Goal: Ask a question

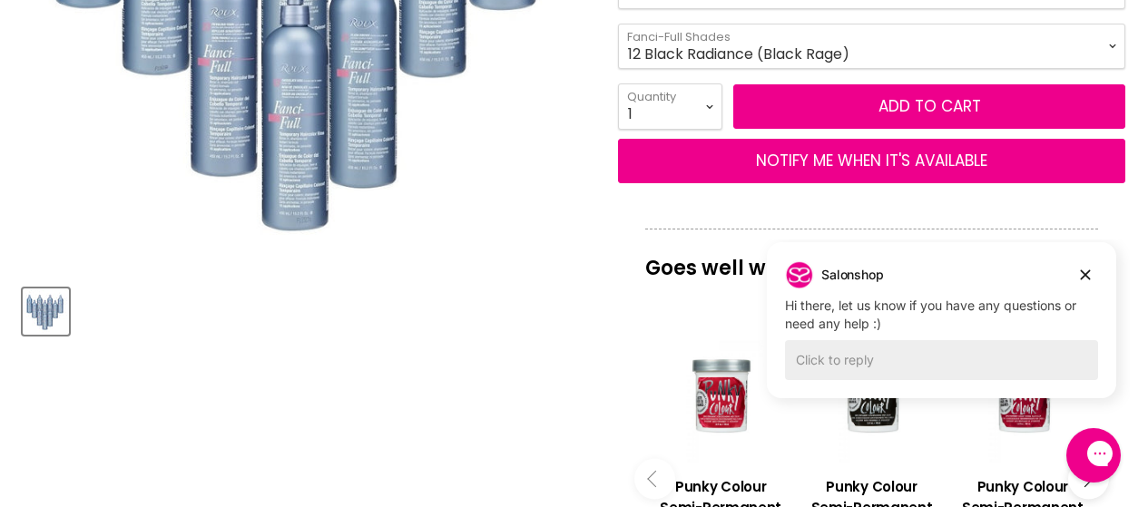
scroll to position [470, 0]
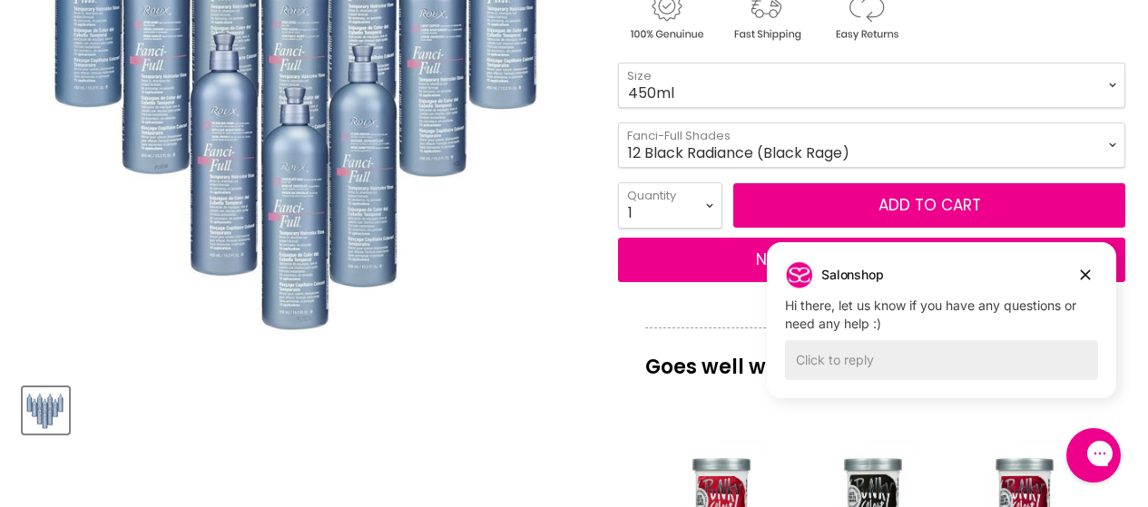
drag, startPoint x: 1145, startPoint y: 88, endPoint x: 1143, endPoint y: 79, distance: 9.5
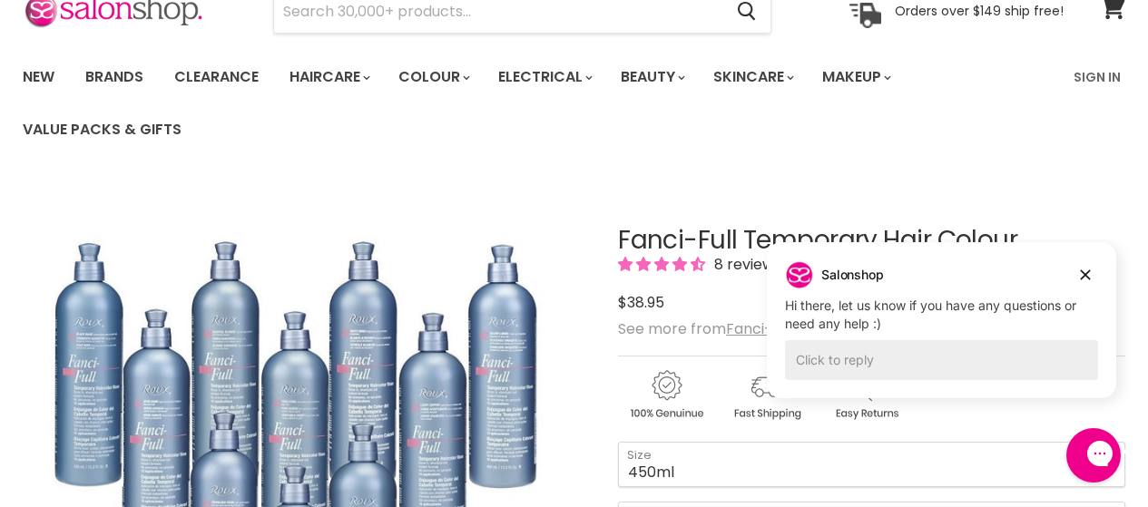
scroll to position [0, 0]
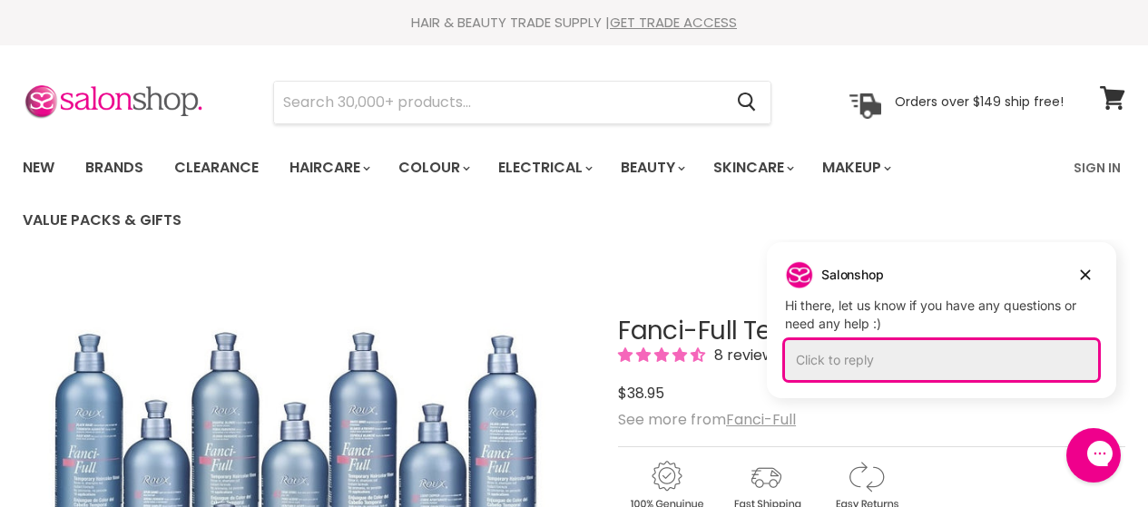
click at [818, 350] on div "Click to reply" at bounding box center [941, 360] width 313 height 40
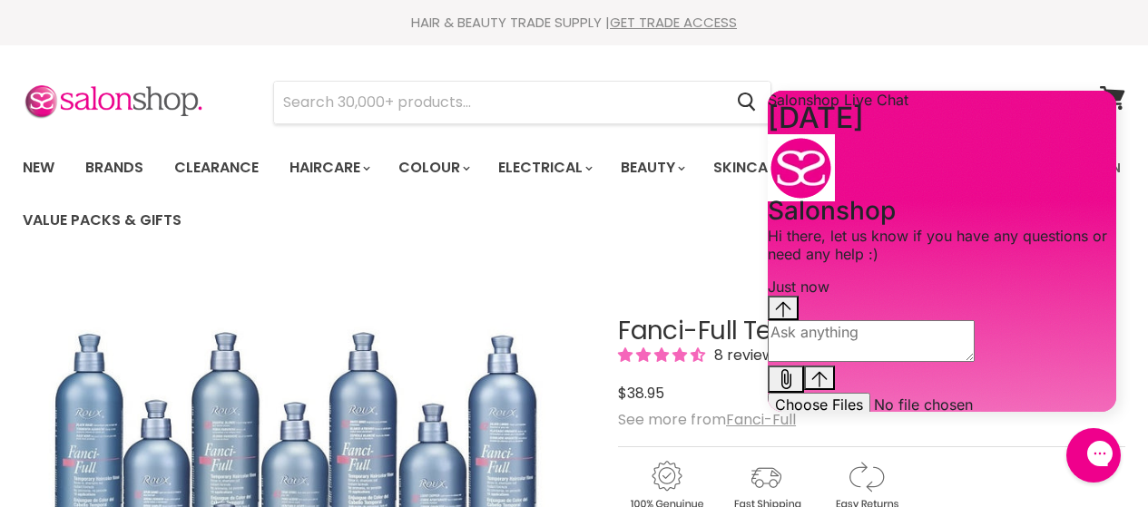
scroll to position [17, 0]
click at [810, 362] on textarea "live chat message input" at bounding box center [871, 341] width 207 height 42
type textarea "do you stock 42 silver lining in [GEOGRAPHIC_DATA]"
click at [828, 375] on icon "Send message" at bounding box center [819, 379] width 16 height 16
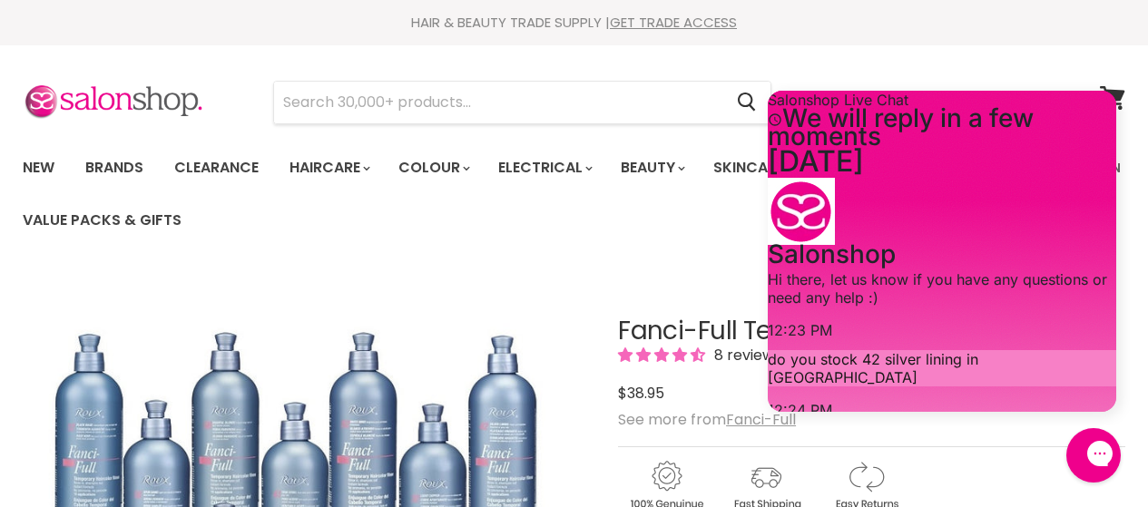
type input "[EMAIL_ADDRESS][DOMAIN_NAME]"
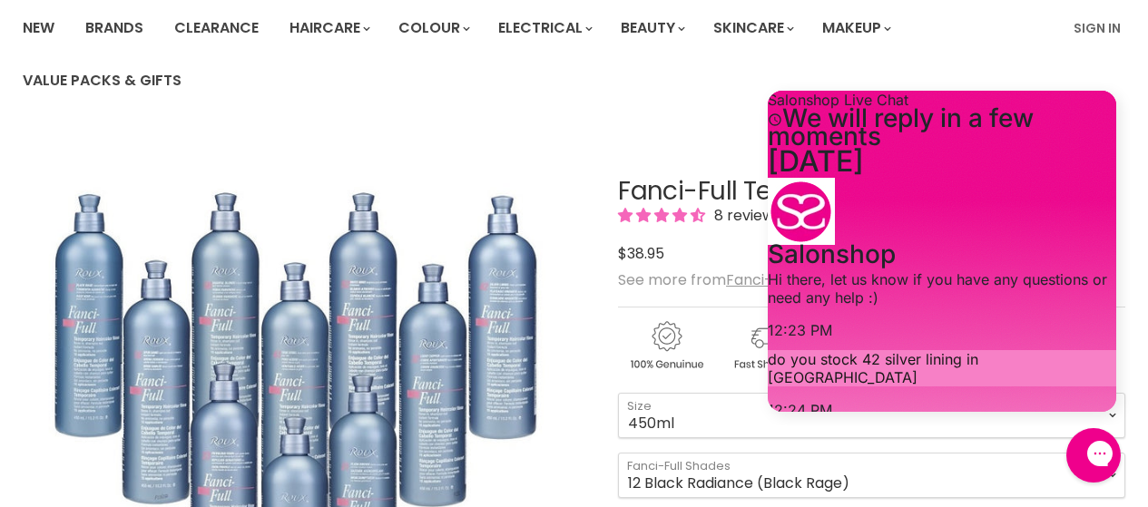
scroll to position [214, 0]
